Goal: Task Accomplishment & Management: Use online tool/utility

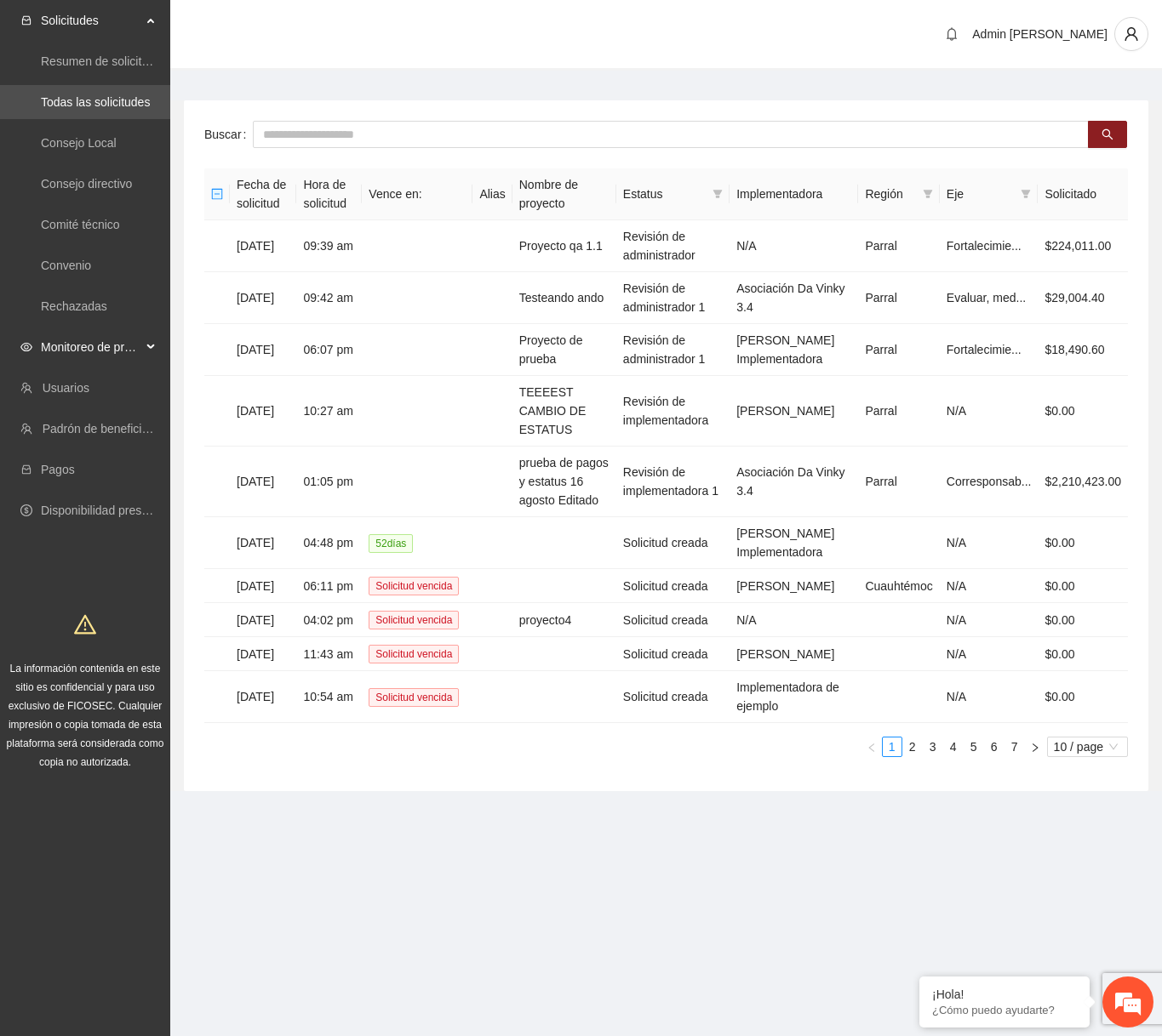
click at [100, 355] on span "Monitoreo de proyectos" at bounding box center [91, 347] width 101 height 34
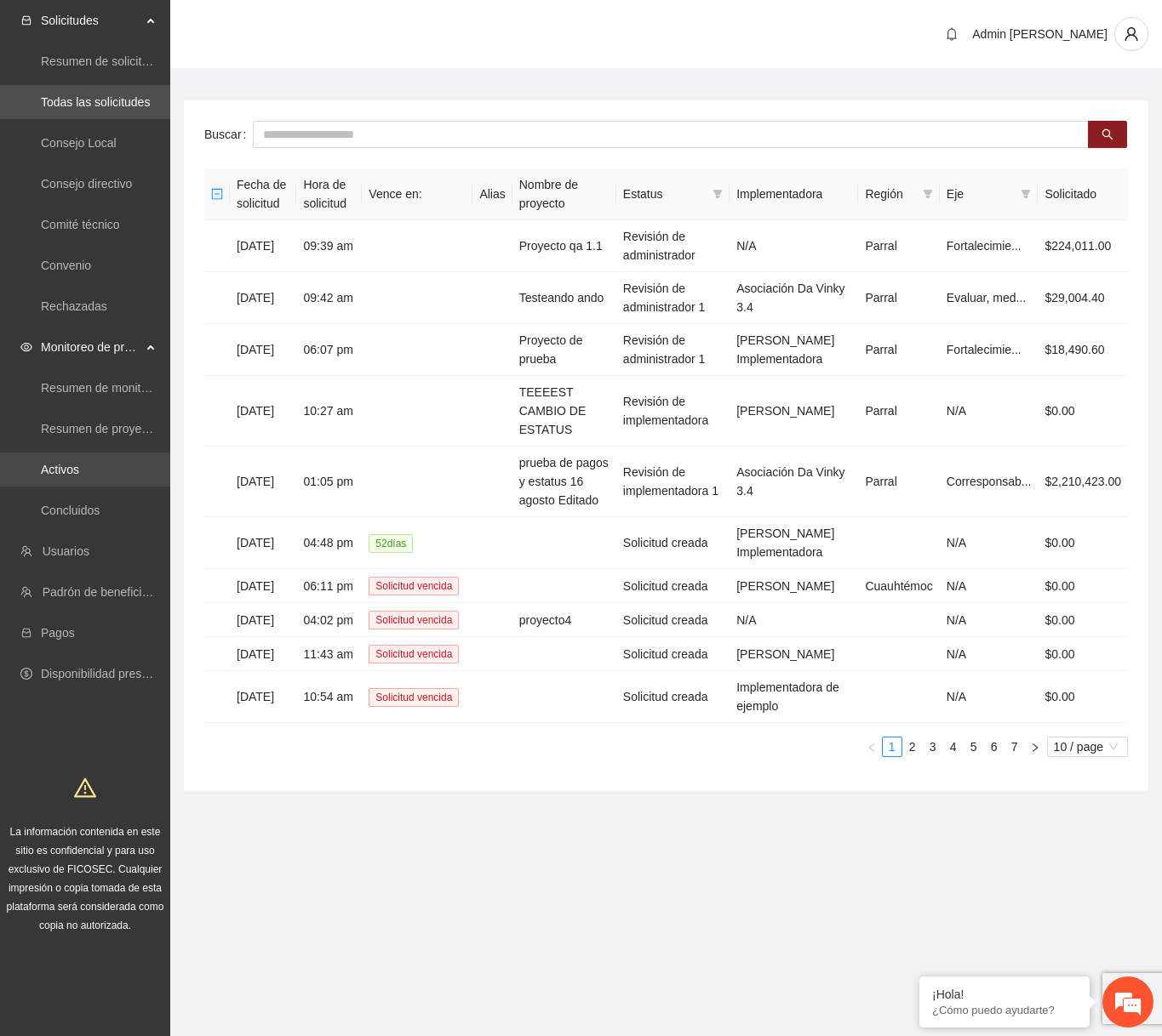
click at [78, 463] on link "Activos" at bounding box center [59, 469] width 38 height 14
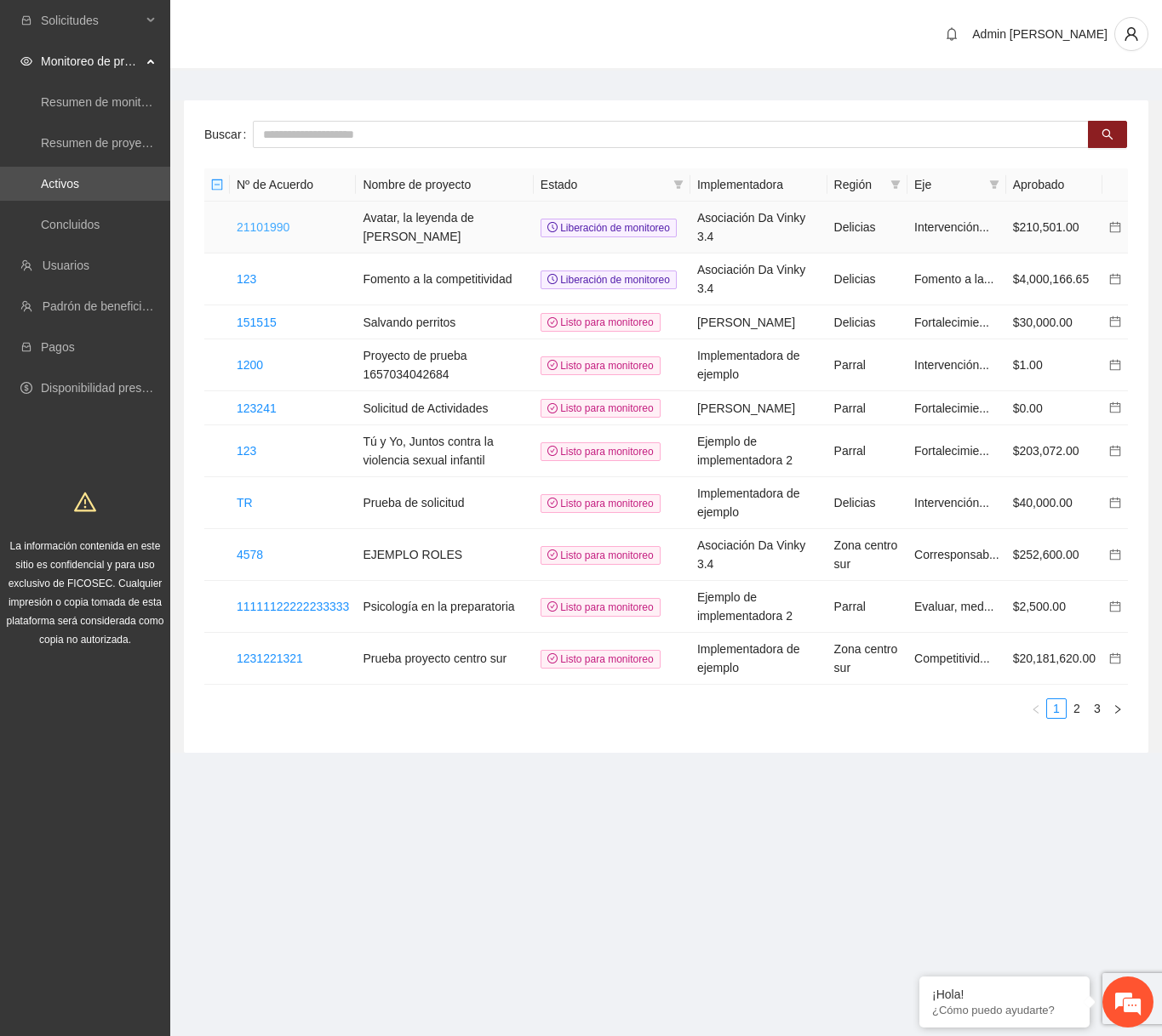
click at [276, 224] on link "21101990" at bounding box center [262, 227] width 53 height 14
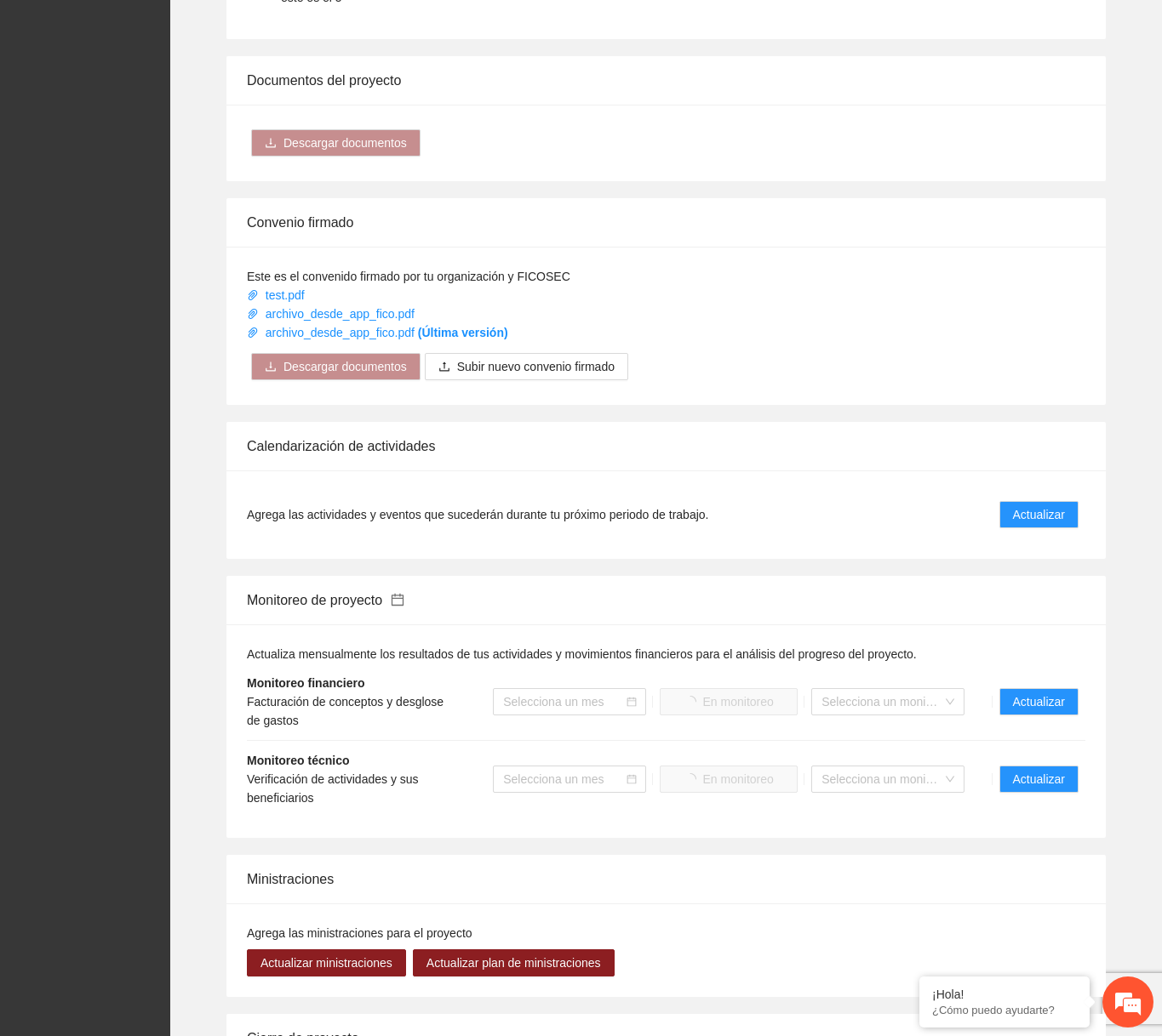
scroll to position [1018, 0]
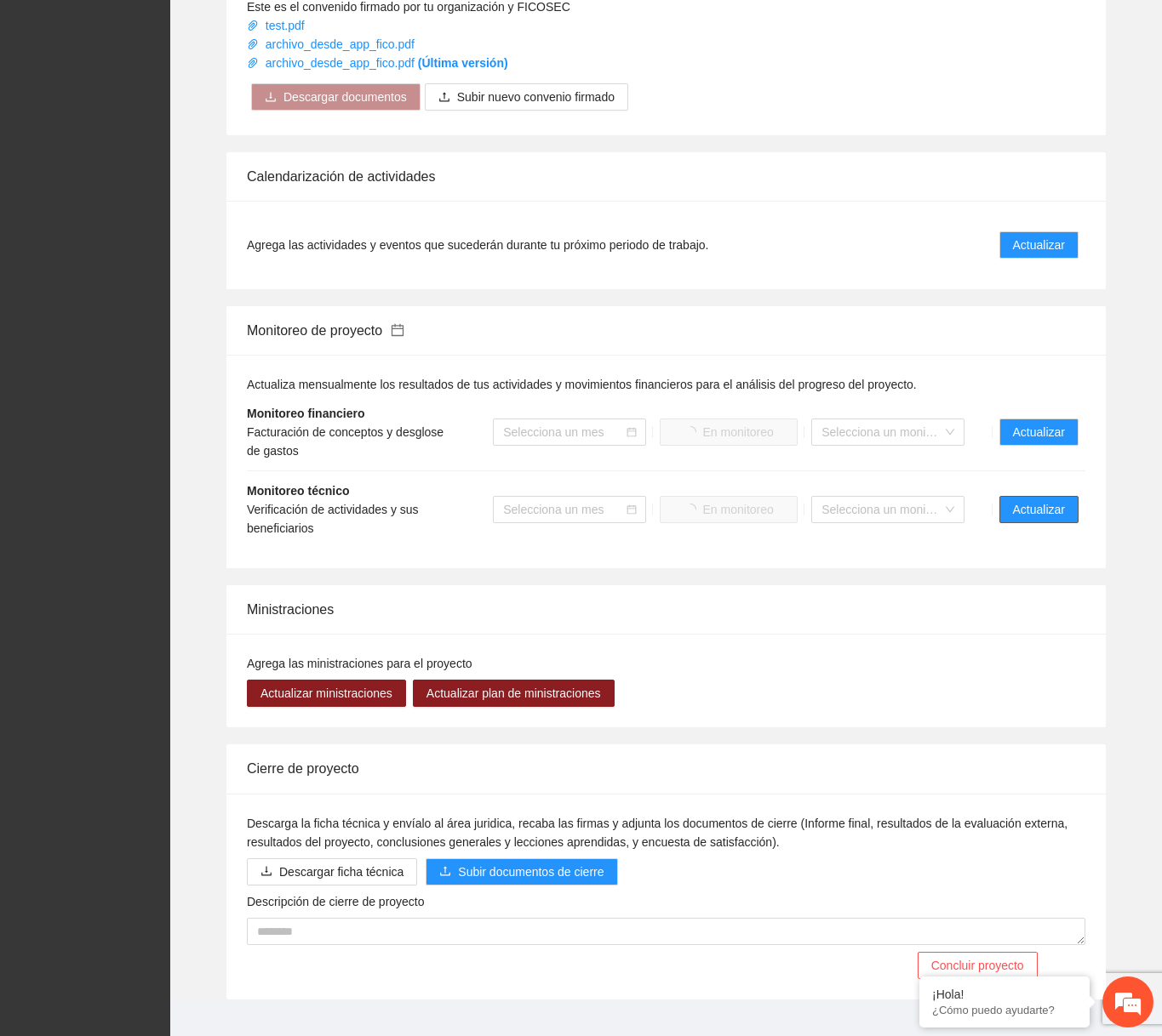
click at [1025, 500] on span "Actualizar" at bounding box center [1039, 510] width 52 height 18
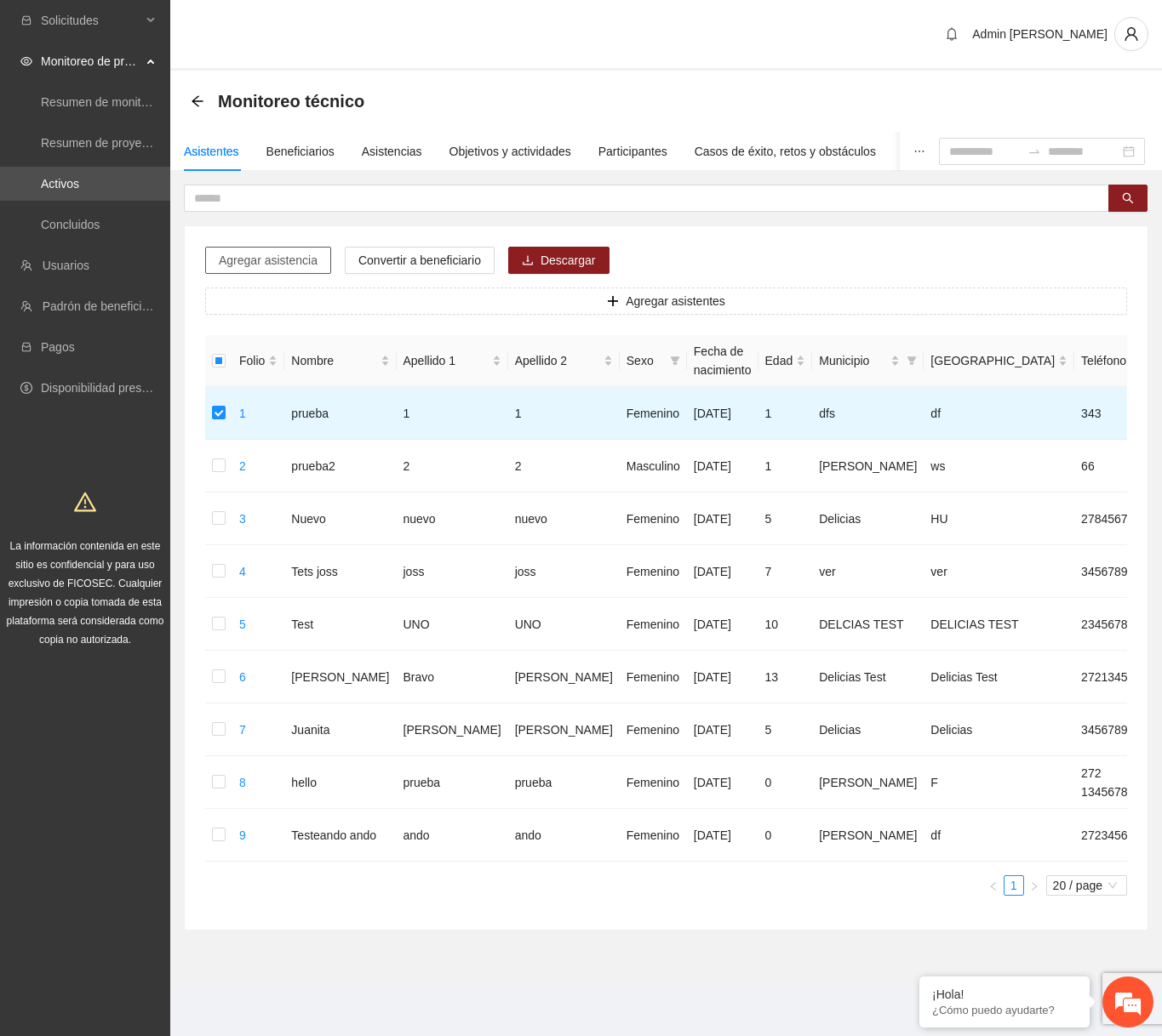
click at [285, 264] on span "Agregar asistencia" at bounding box center [268, 260] width 99 height 18
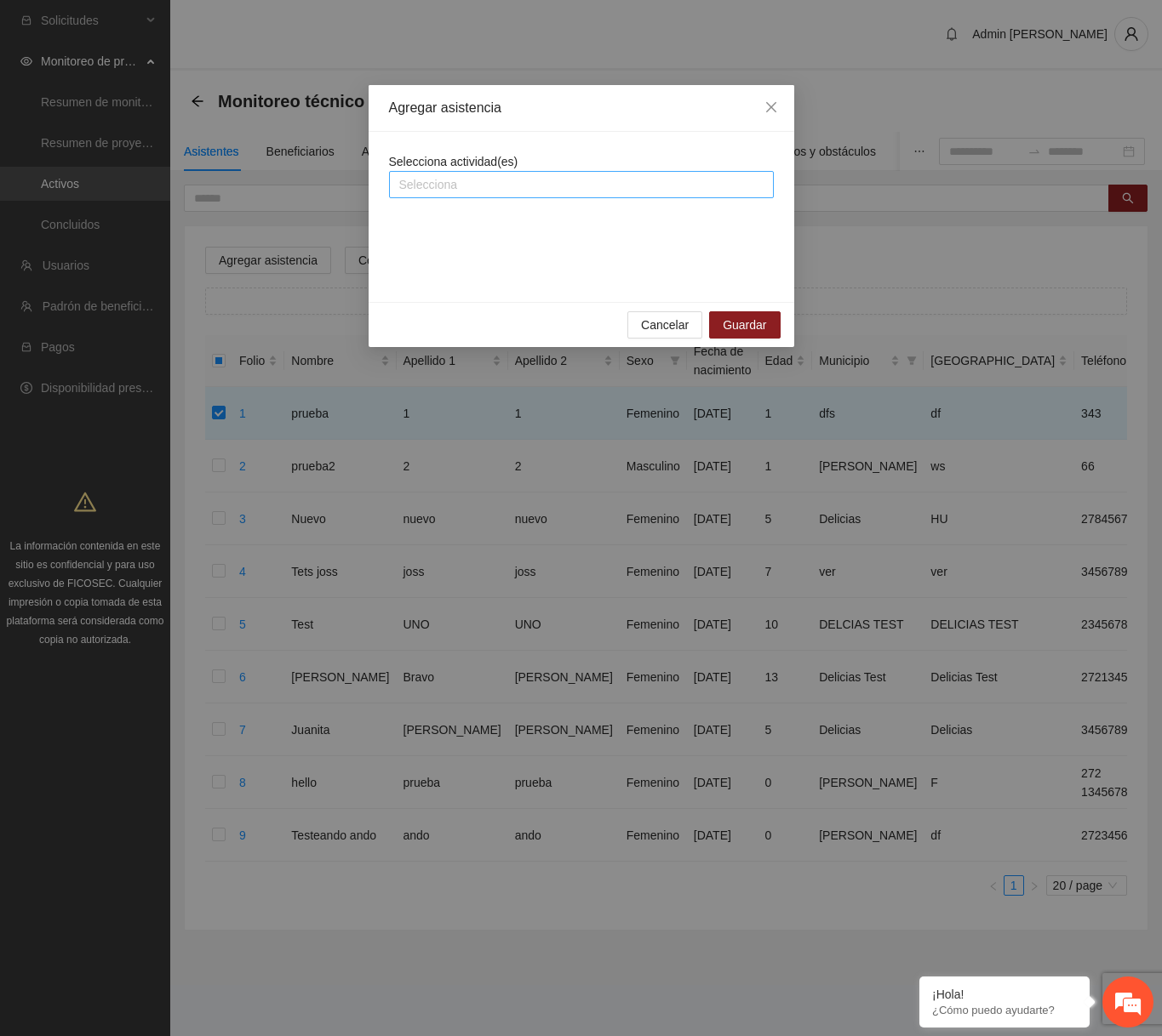
click at [482, 178] on div at bounding box center [581, 185] width 376 height 20
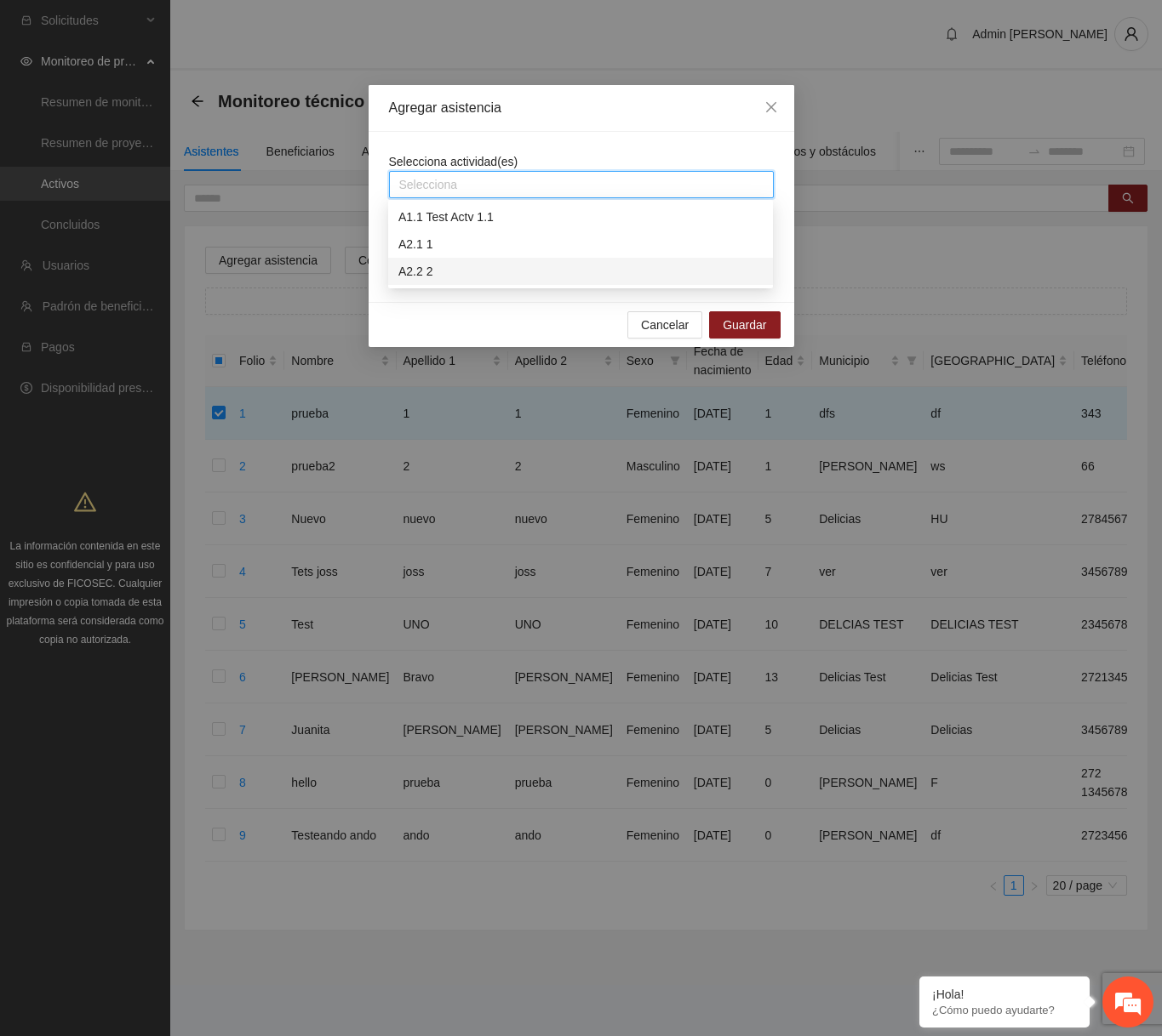
click at [456, 265] on div "A2.2 2" at bounding box center [580, 271] width 364 height 18
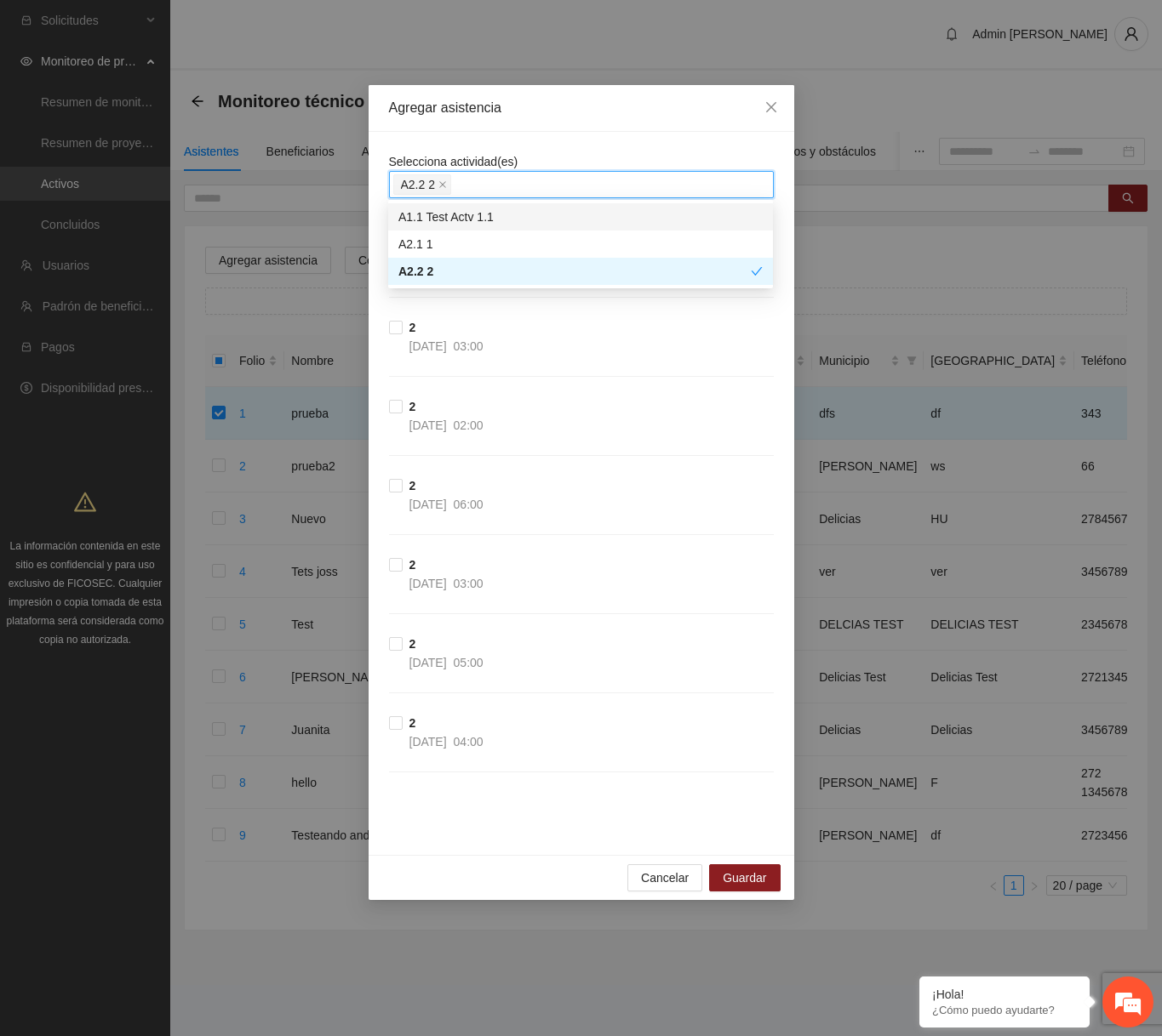
click at [567, 123] on div "Agregar asistencia" at bounding box center [581, 108] width 426 height 47
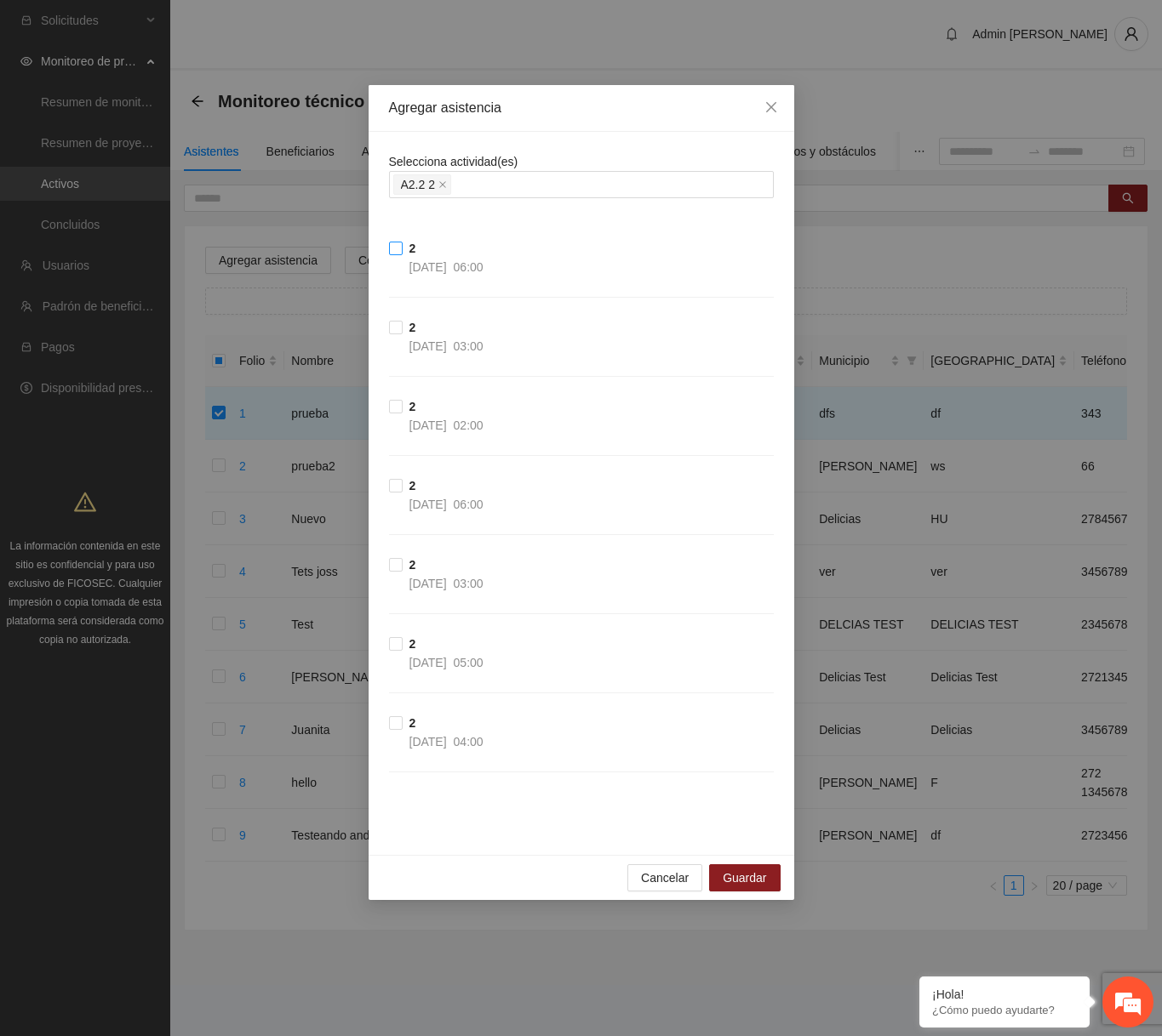
click at [395, 240] on label "2 29/05/2025 06:00" at bounding box center [440, 258] width 102 height 38
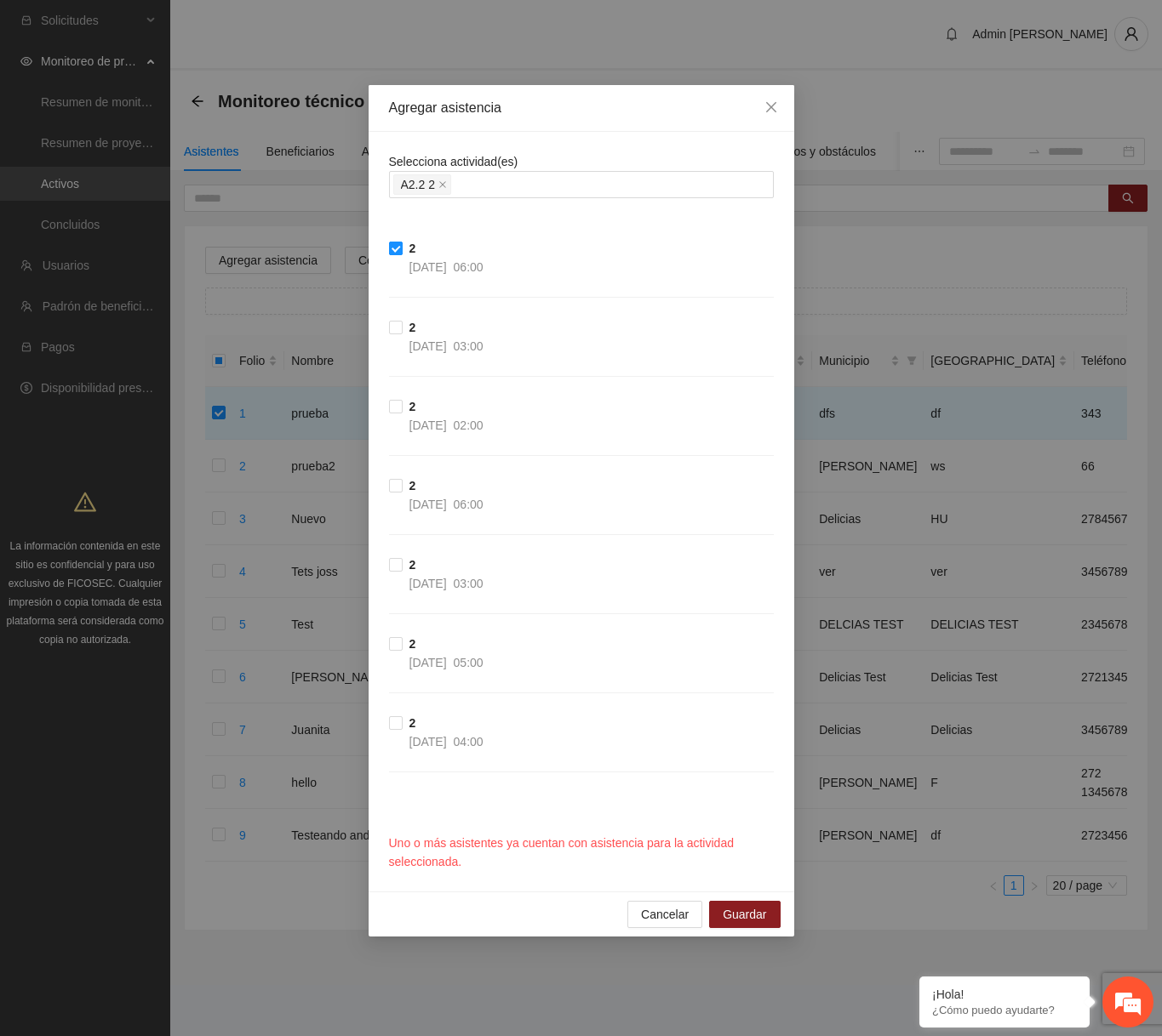
click at [395, 240] on label "2 29/05/2025 06:00" at bounding box center [440, 258] width 102 height 38
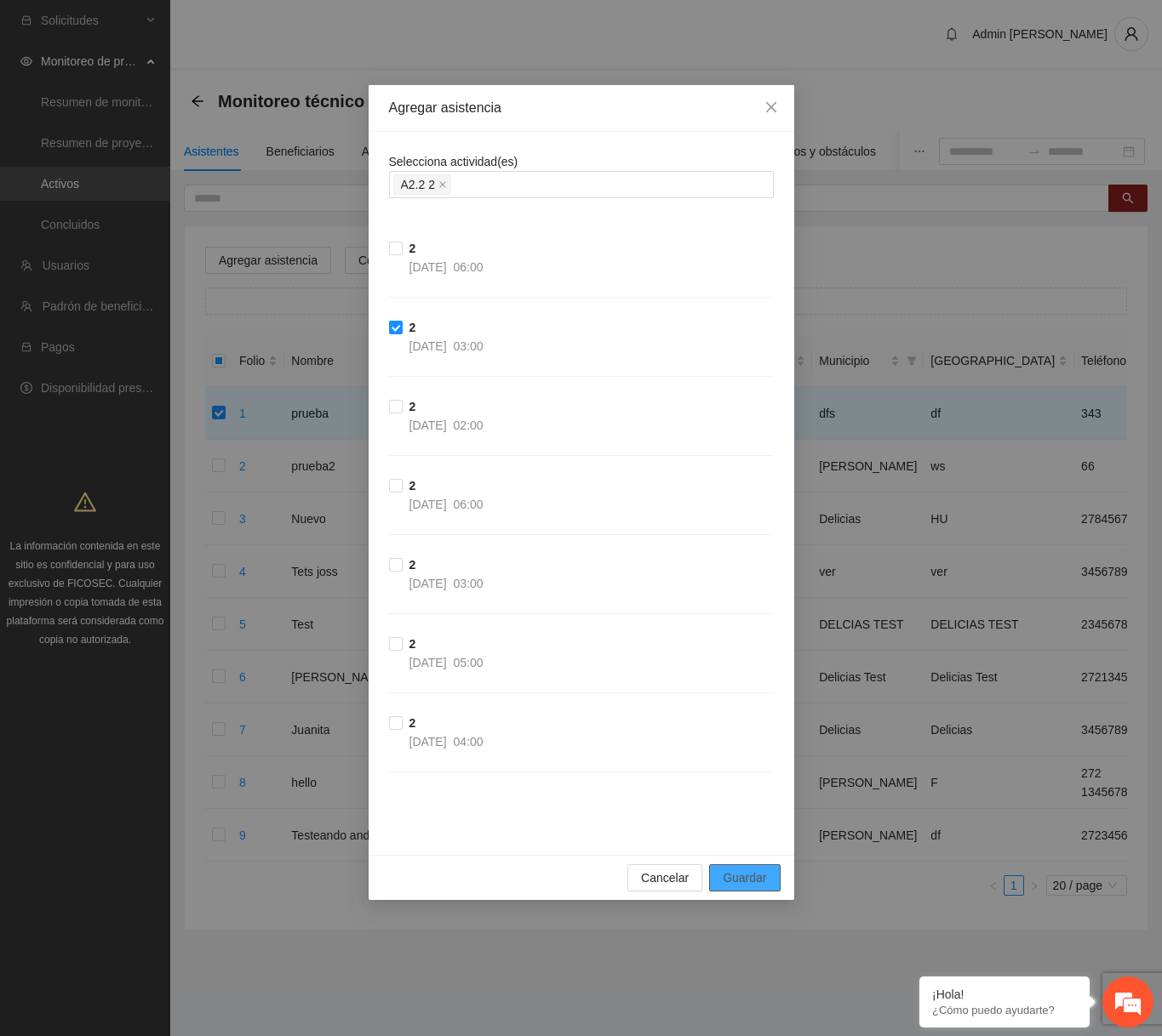
click at [757, 885] on span "Guardar" at bounding box center [744, 878] width 43 height 18
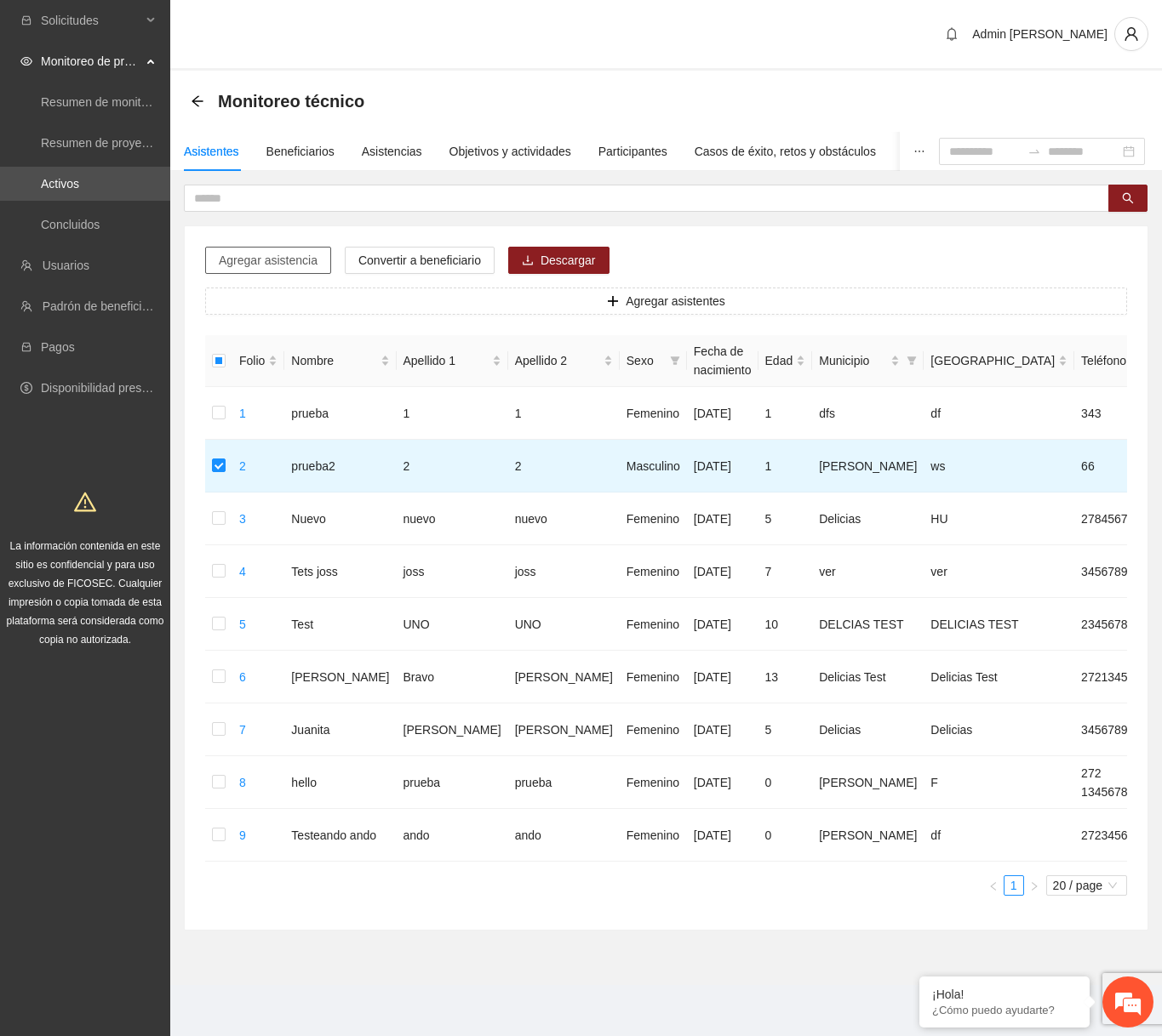
click at [283, 249] on button "Agregar asistencia" at bounding box center [268, 259] width 126 height 27
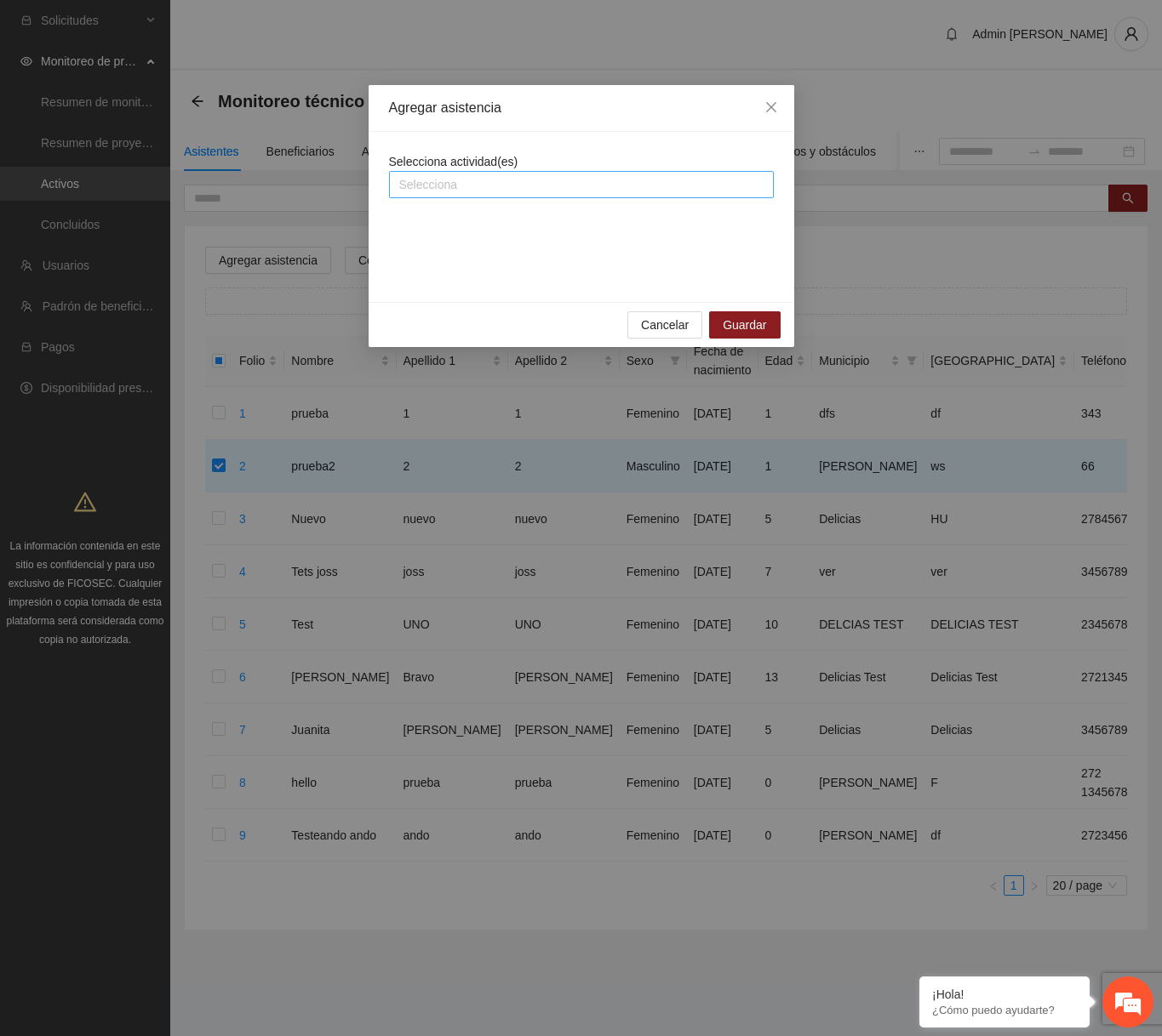
click at [460, 178] on div at bounding box center [581, 185] width 376 height 20
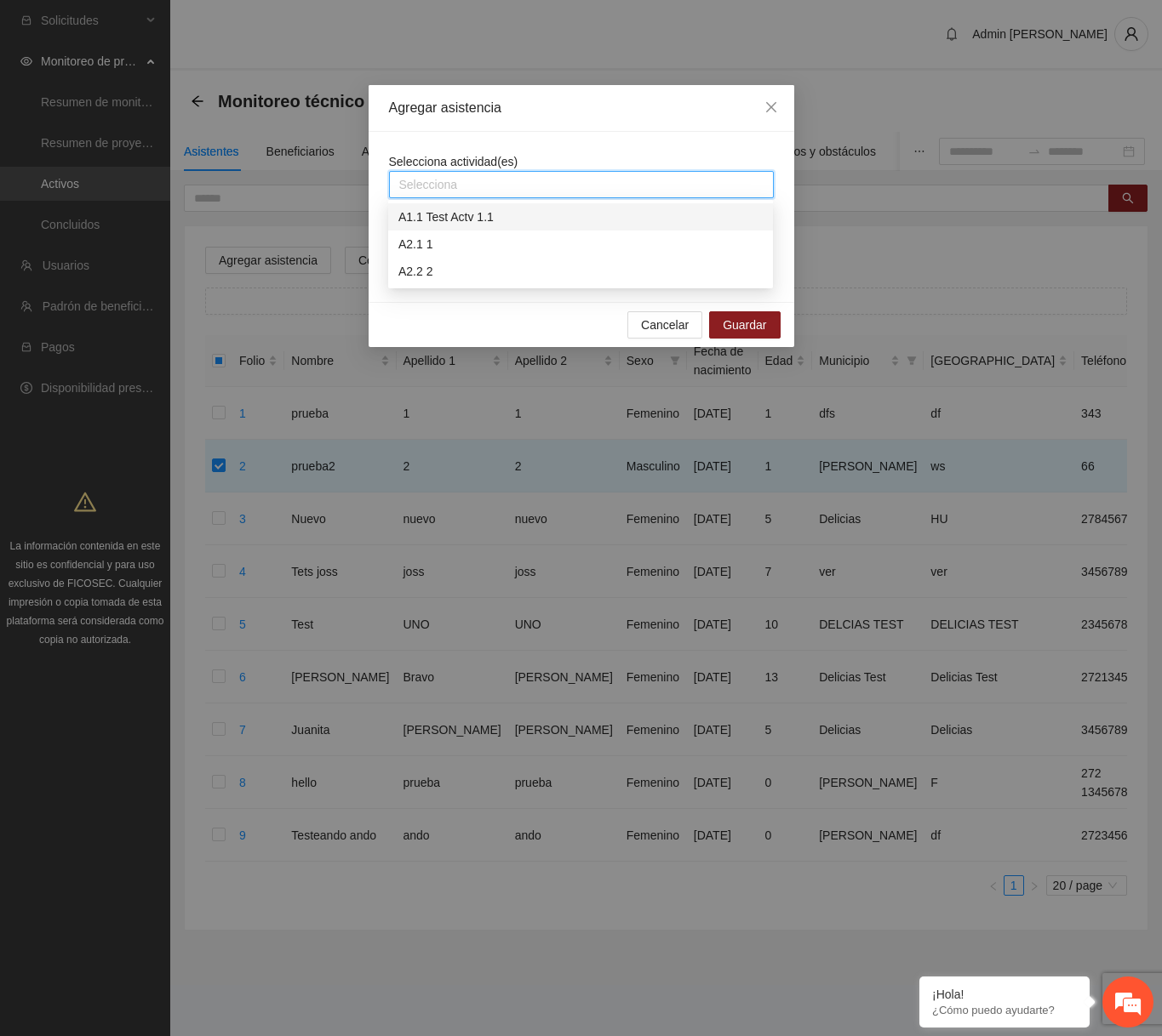
click at [460, 218] on div "A1.1 Test Actv 1.1" at bounding box center [580, 217] width 364 height 18
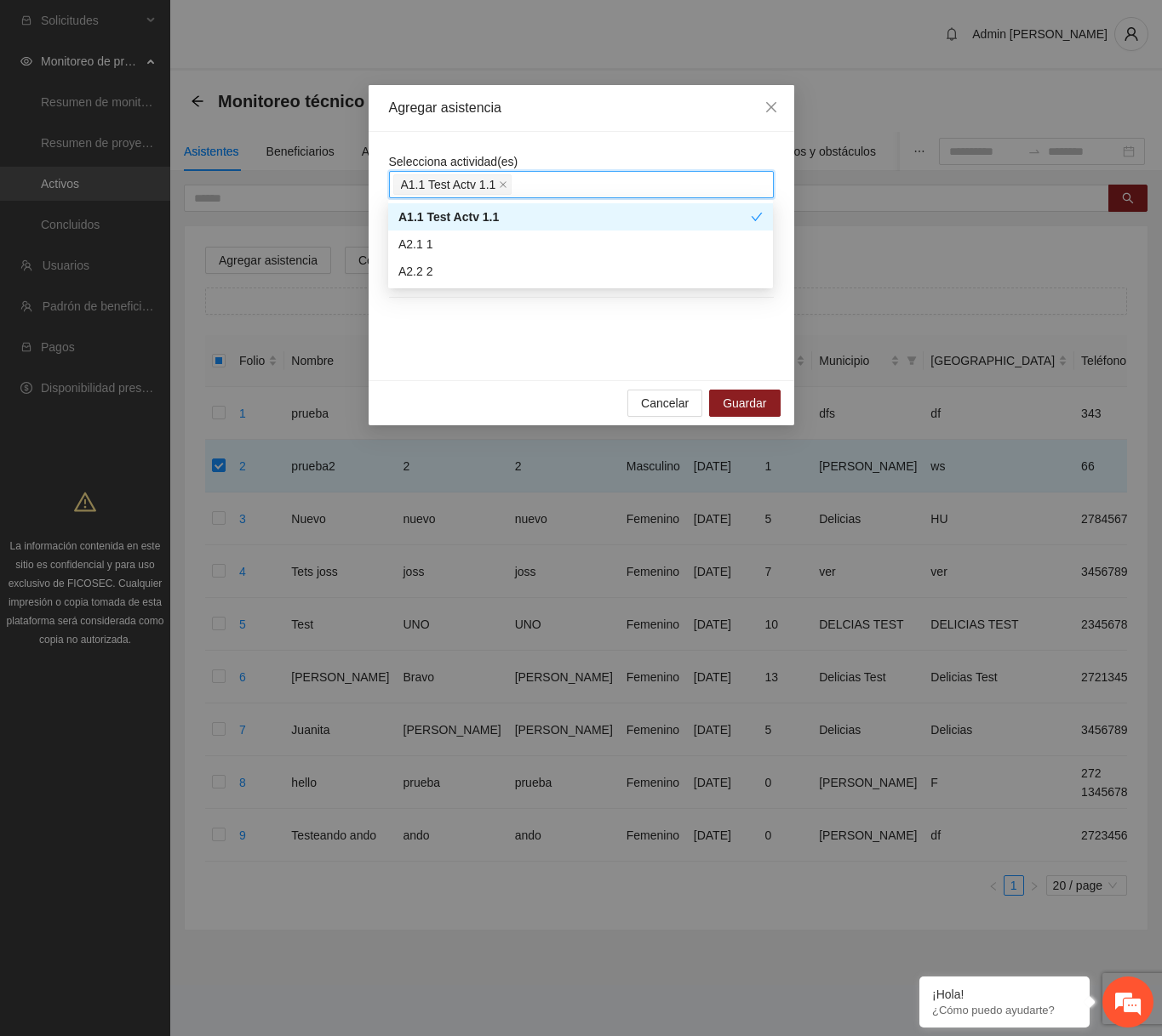
click at [557, 155] on div "Selecciona actividad(es) A1.1 Test Actv 1.1" at bounding box center [581, 175] width 385 height 46
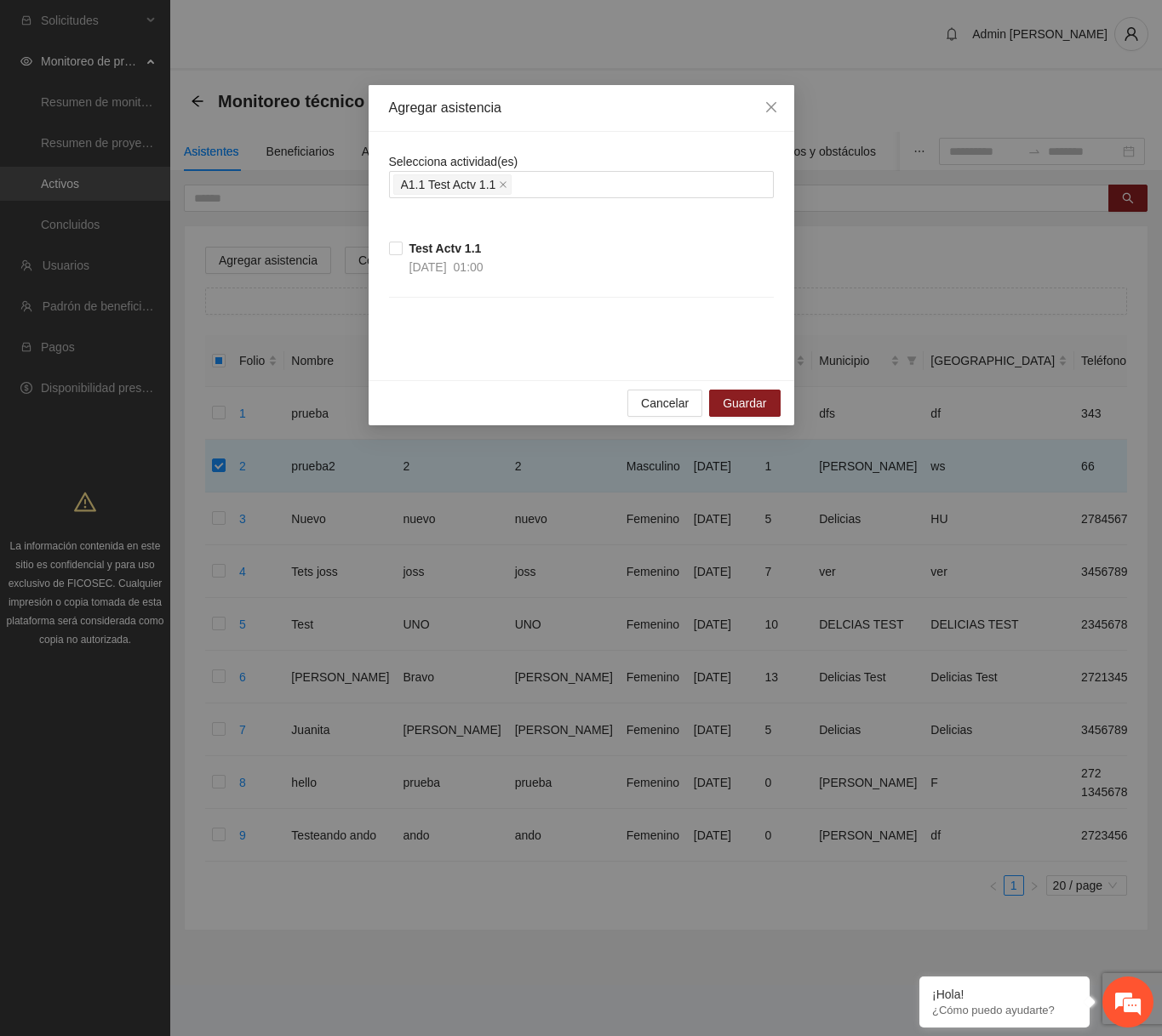
click at [385, 260] on div "Selecciona actividad(es) A1.1 Test Actv 1.1 Test Actv 1.1 04/08/2025 01:00" at bounding box center [581, 256] width 426 height 248
click at [385, 259] on div "Selecciona actividad(es) A1.1 Test Actv 1.1 Test Actv 1.1 04/08/2025 01:00" at bounding box center [581, 256] width 426 height 248
click at [768, 107] on icon "close" at bounding box center [770, 107] width 14 height 14
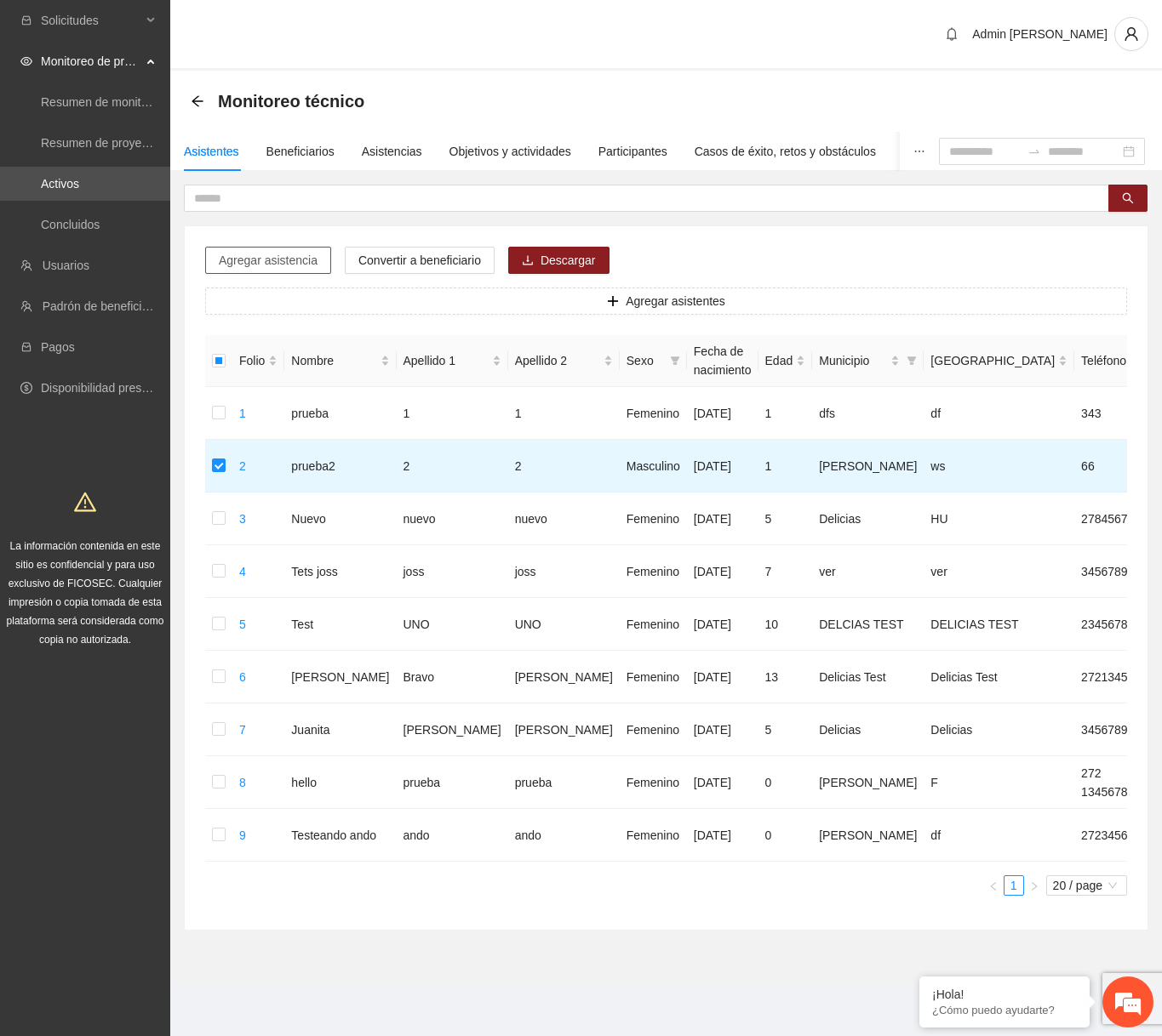
click at [296, 269] on button "Agregar asistencia" at bounding box center [268, 259] width 126 height 27
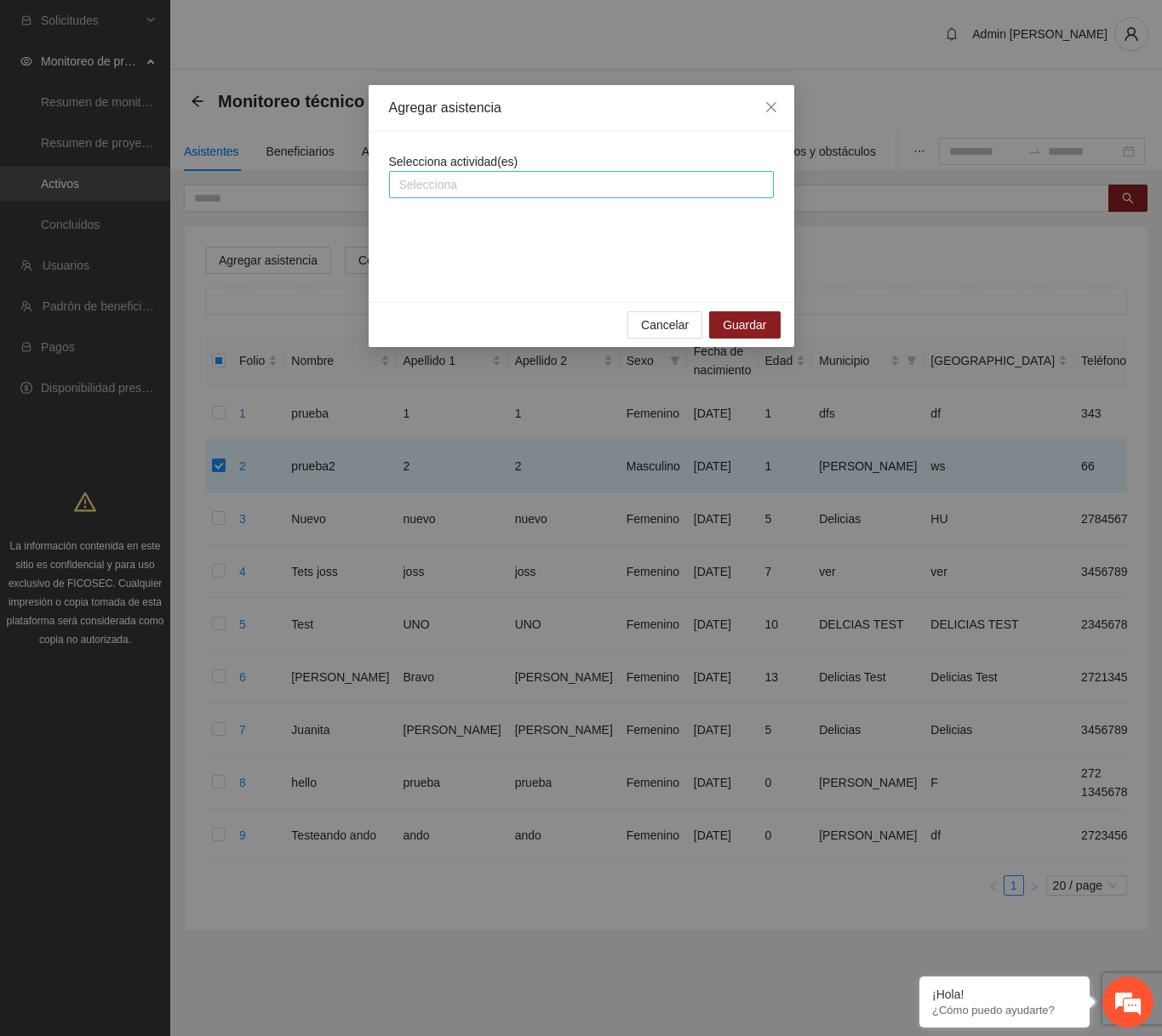
click at [517, 187] on div at bounding box center [581, 185] width 376 height 20
click at [465, 238] on div "A2.1 1" at bounding box center [580, 244] width 364 height 18
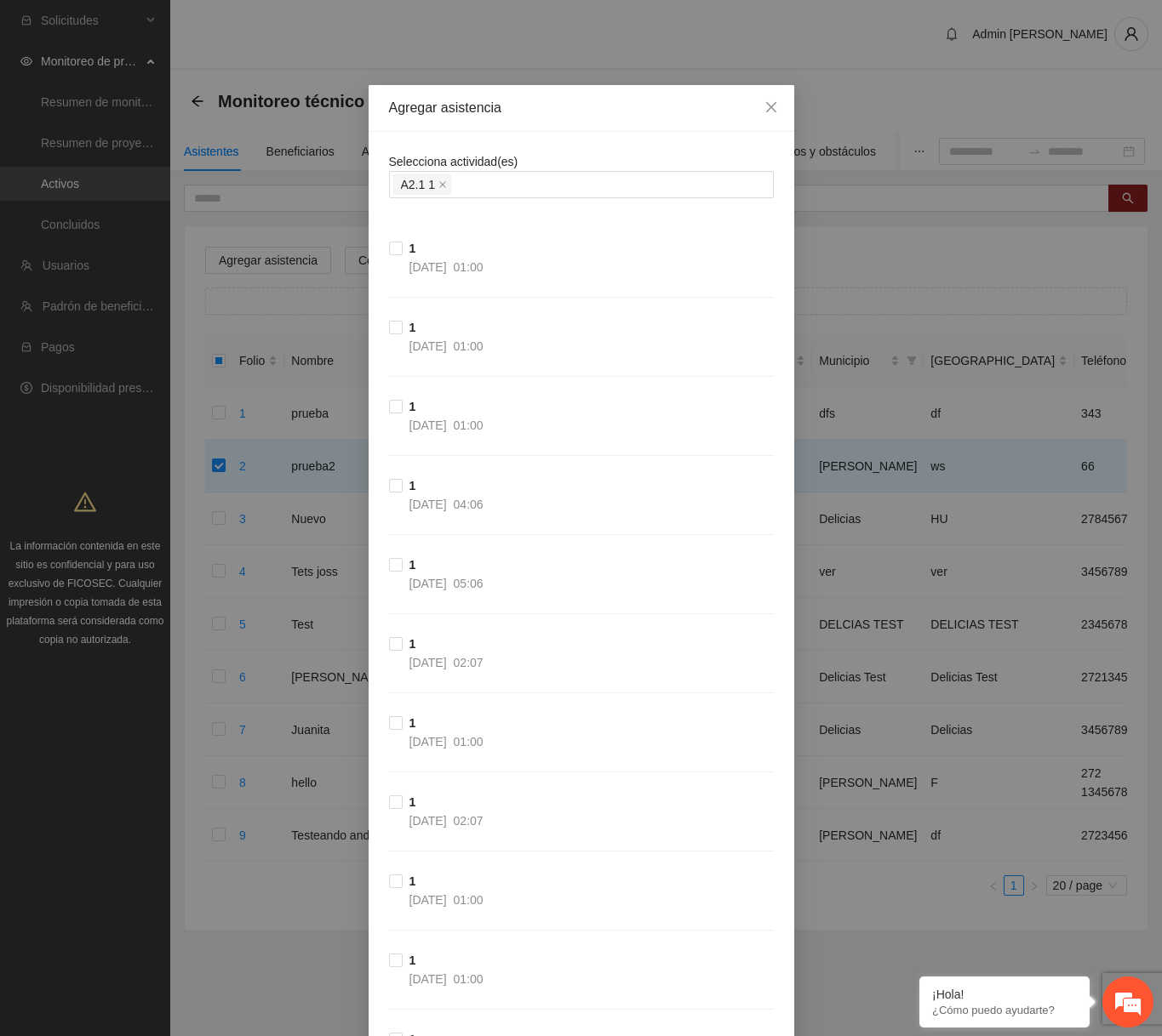
click at [539, 95] on div "Agregar asistencia" at bounding box center [581, 108] width 426 height 47
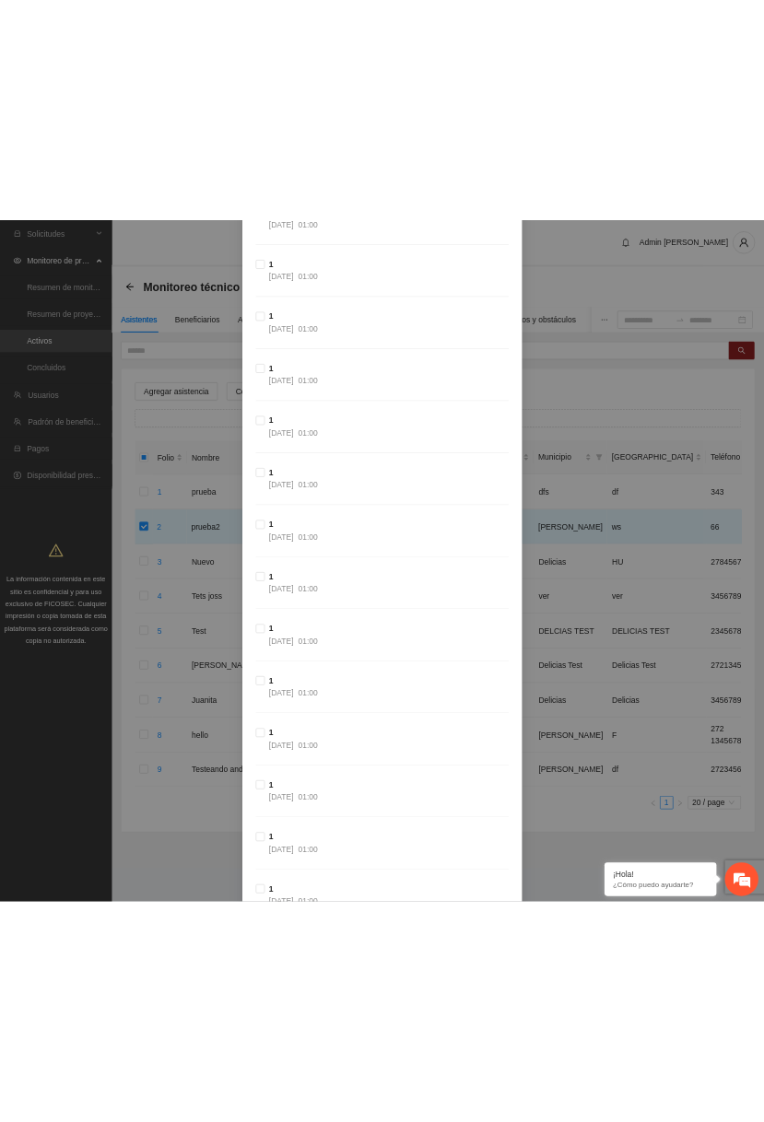
scroll to position [1672, 0]
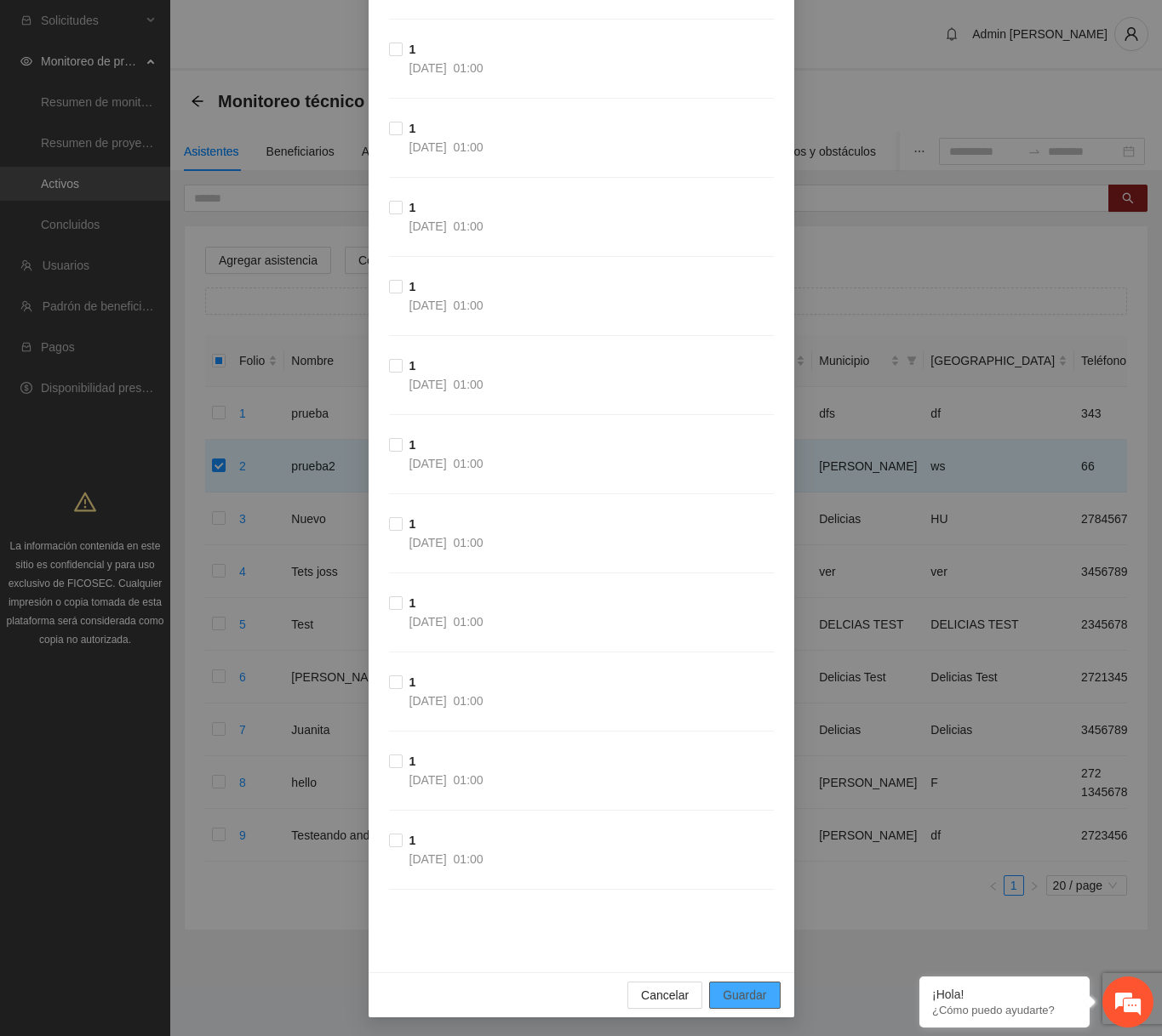
click at [738, 992] on span "Guardar" at bounding box center [744, 995] width 43 height 18
